Goal: Task Accomplishment & Management: Use online tool/utility

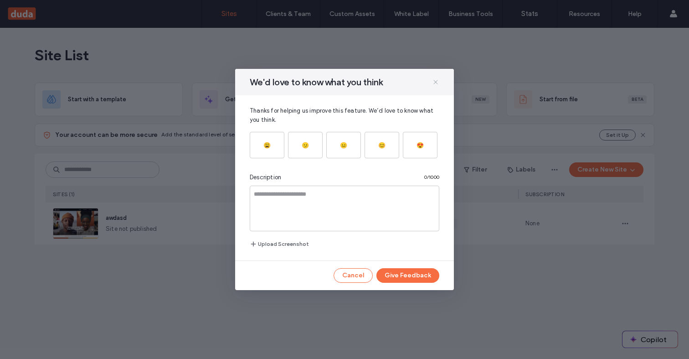
click at [435, 82] on use at bounding box center [436, 82] width 4 height 4
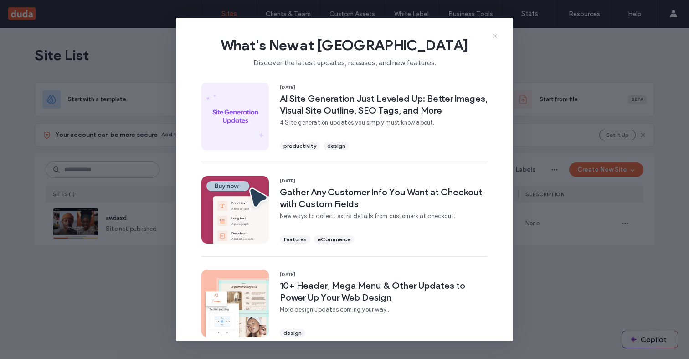
click at [495, 35] on icon at bounding box center [494, 35] width 7 height 7
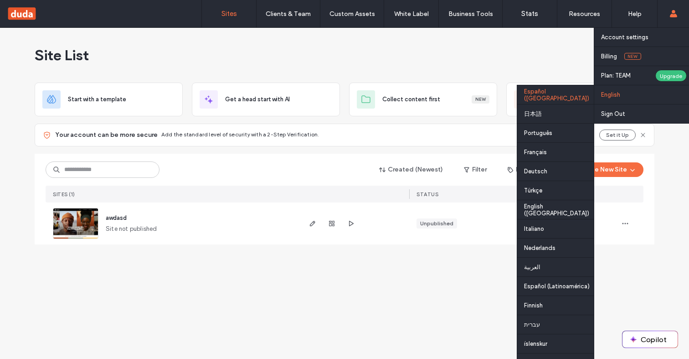
click at [564, 96] on div "Español ([GEOGRAPHIC_DATA])" at bounding box center [555, 94] width 77 height 19
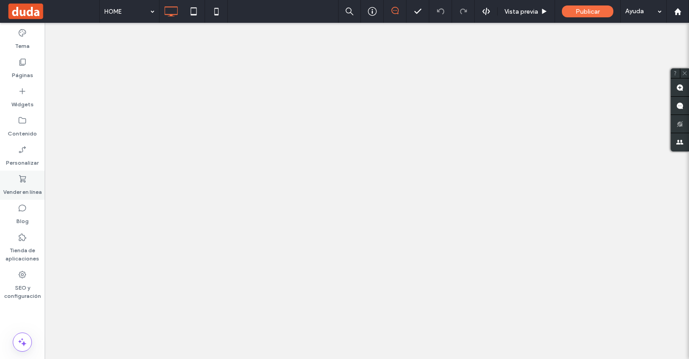
click at [36, 184] on label "Vender en línea" at bounding box center [22, 189] width 39 height 13
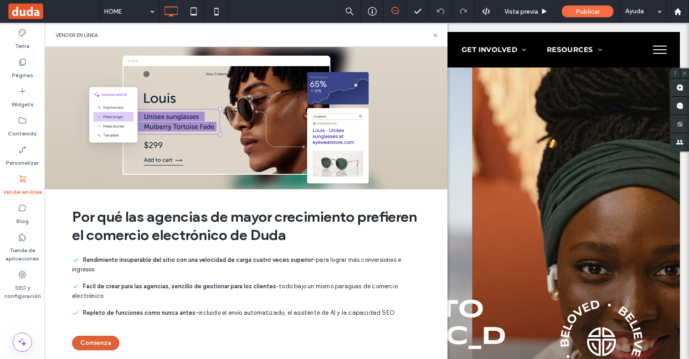
click at [102, 341] on button "Comienza" at bounding box center [95, 343] width 47 height 15
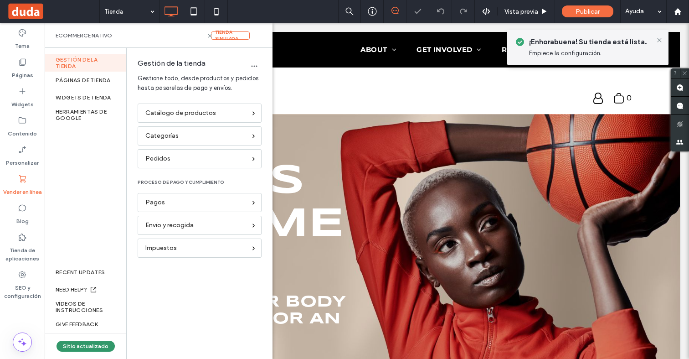
click at [85, 344] on button "Sitio actualizado" at bounding box center [86, 346] width 58 height 11
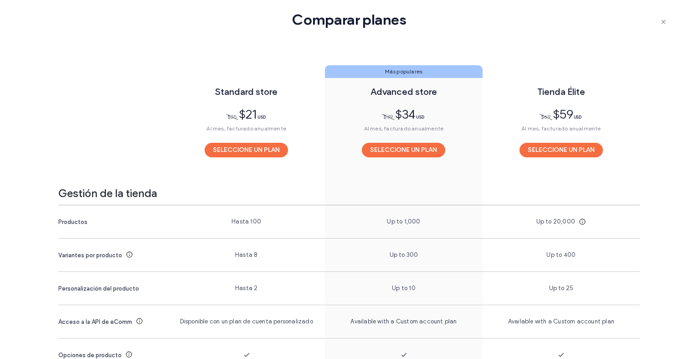
scroll to position [641, 0]
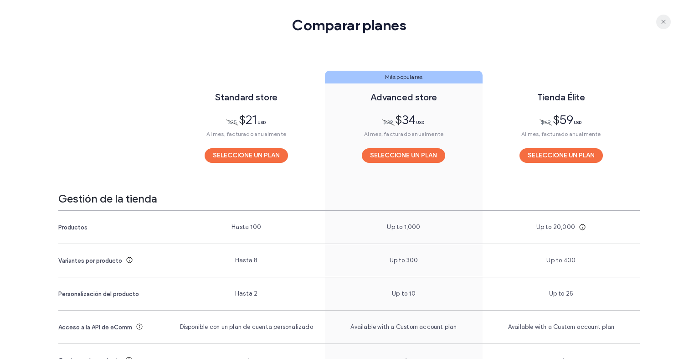
click at [660, 23] on icon "button" at bounding box center [663, 21] width 7 height 7
